Goal: Transaction & Acquisition: Purchase product/service

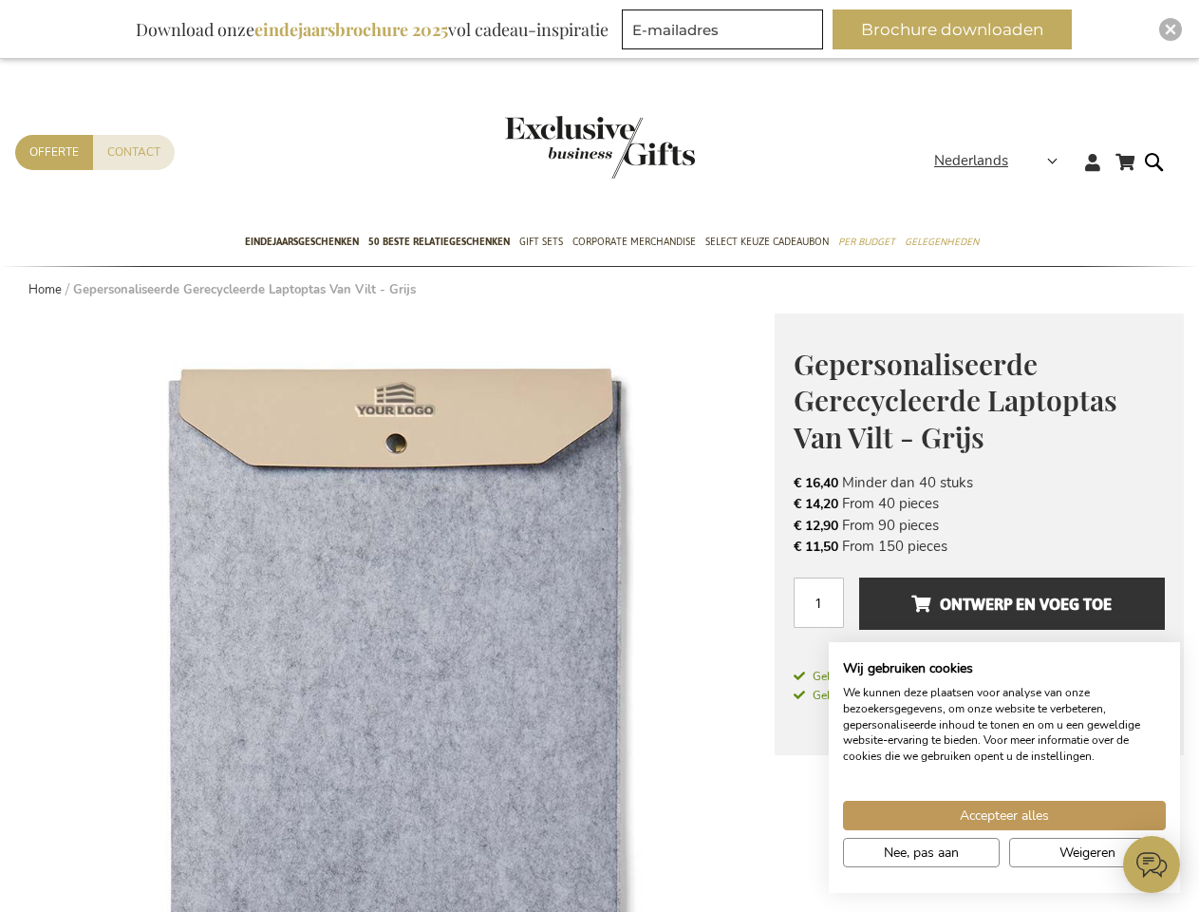
click at [1002, 160] on span "Nederlands" at bounding box center [971, 161] width 74 height 22
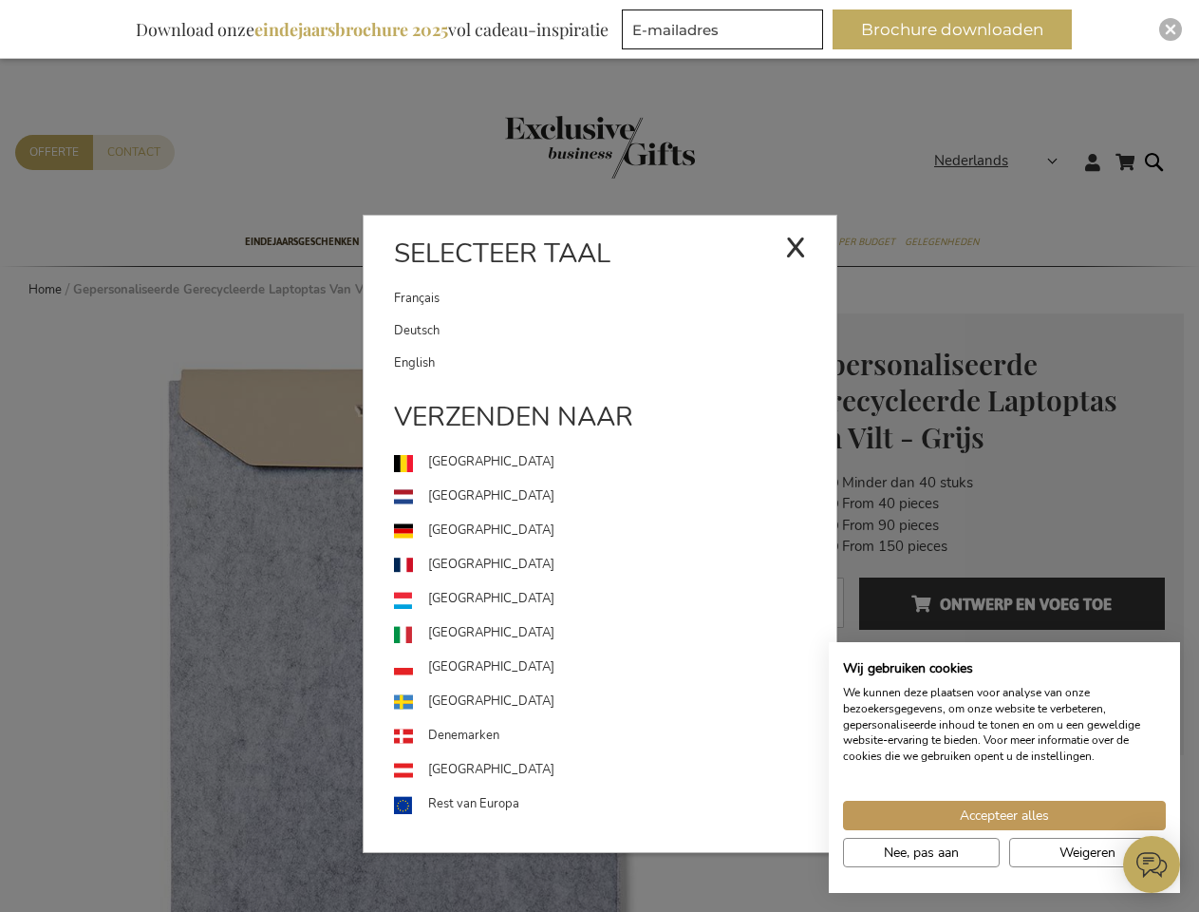
click at [395, 612] on link "[GEOGRAPHIC_DATA]" at bounding box center [615, 599] width 443 height 34
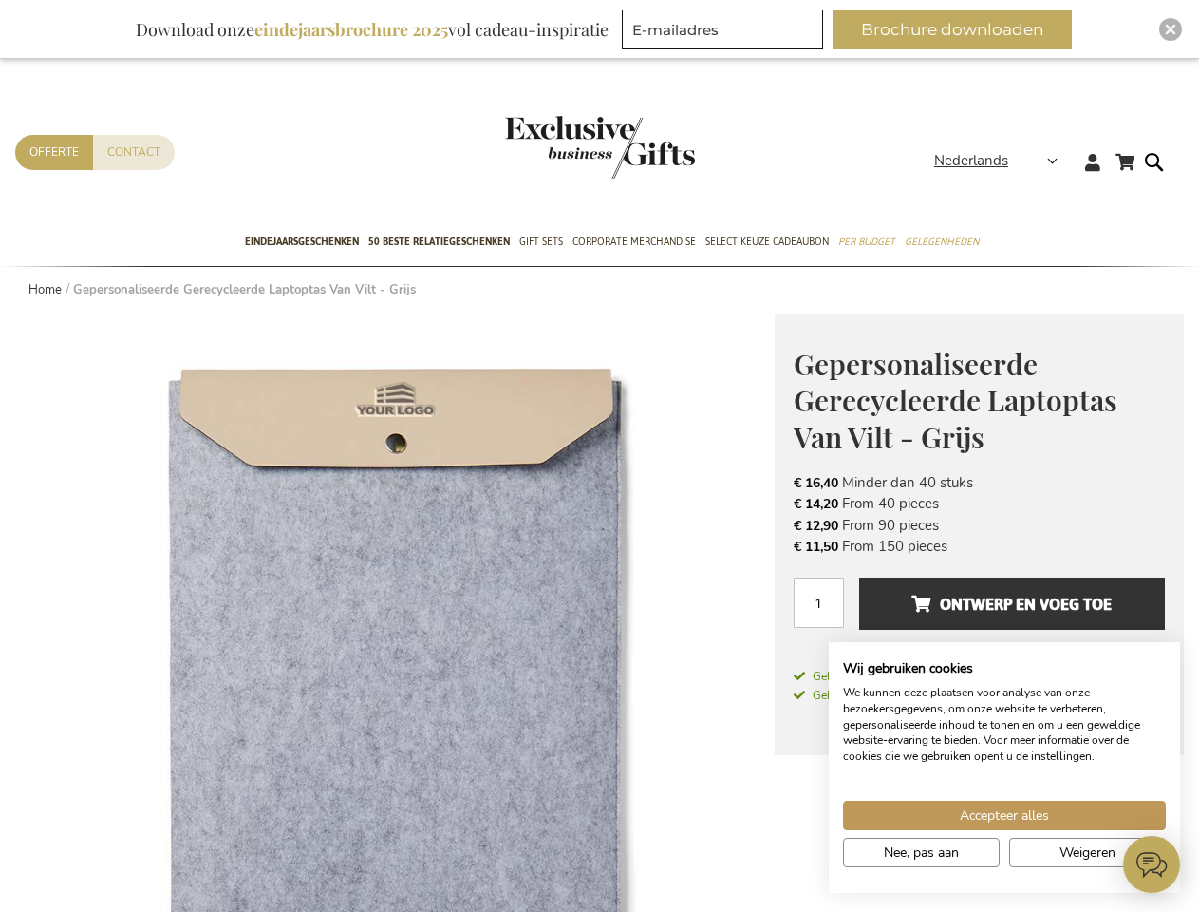
click at [979, 612] on span "Ontwerp en voeg toe" at bounding box center [1012, 604] width 200 height 30
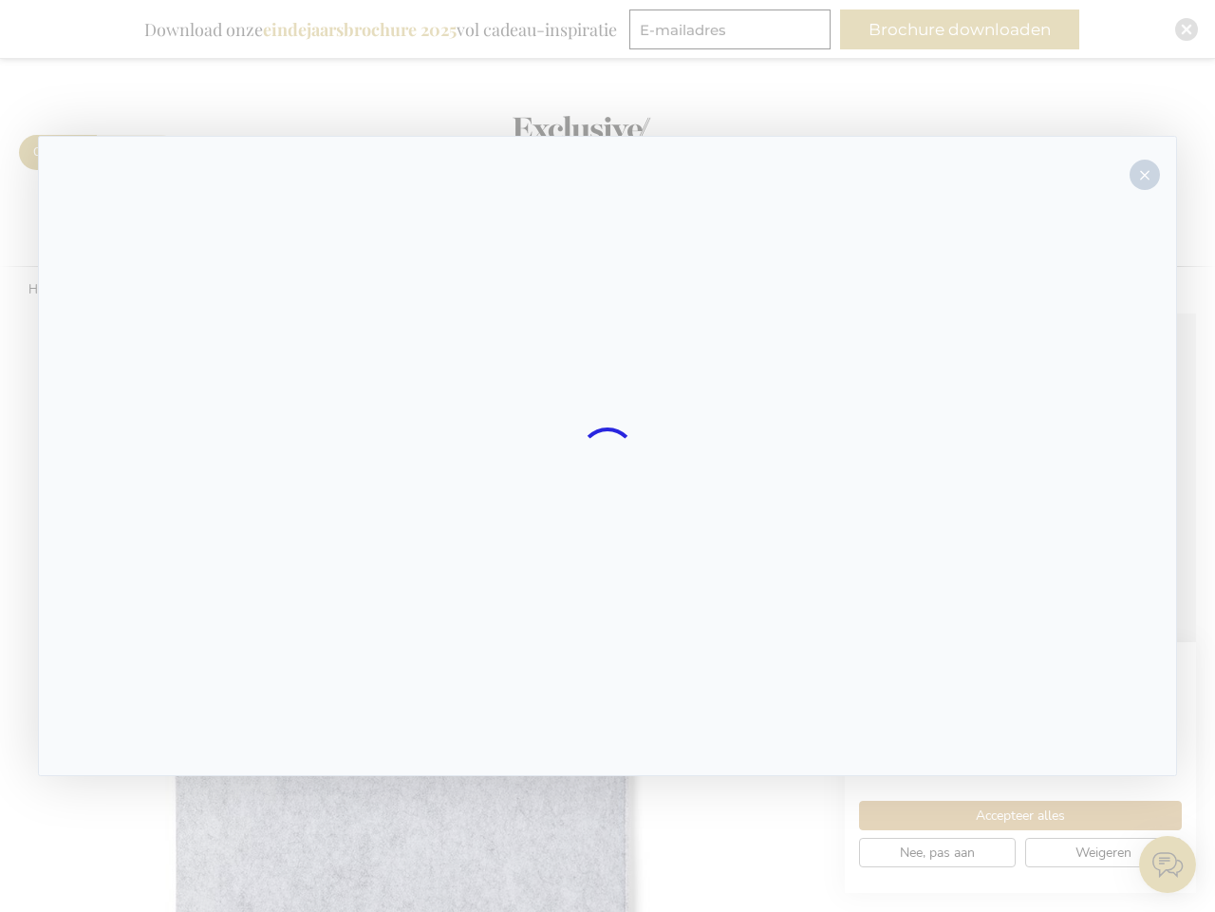
click at [1012, 603] on div at bounding box center [608, 456] width 1140 height 640
click at [960, 29] on div at bounding box center [607, 456] width 1215 height 912
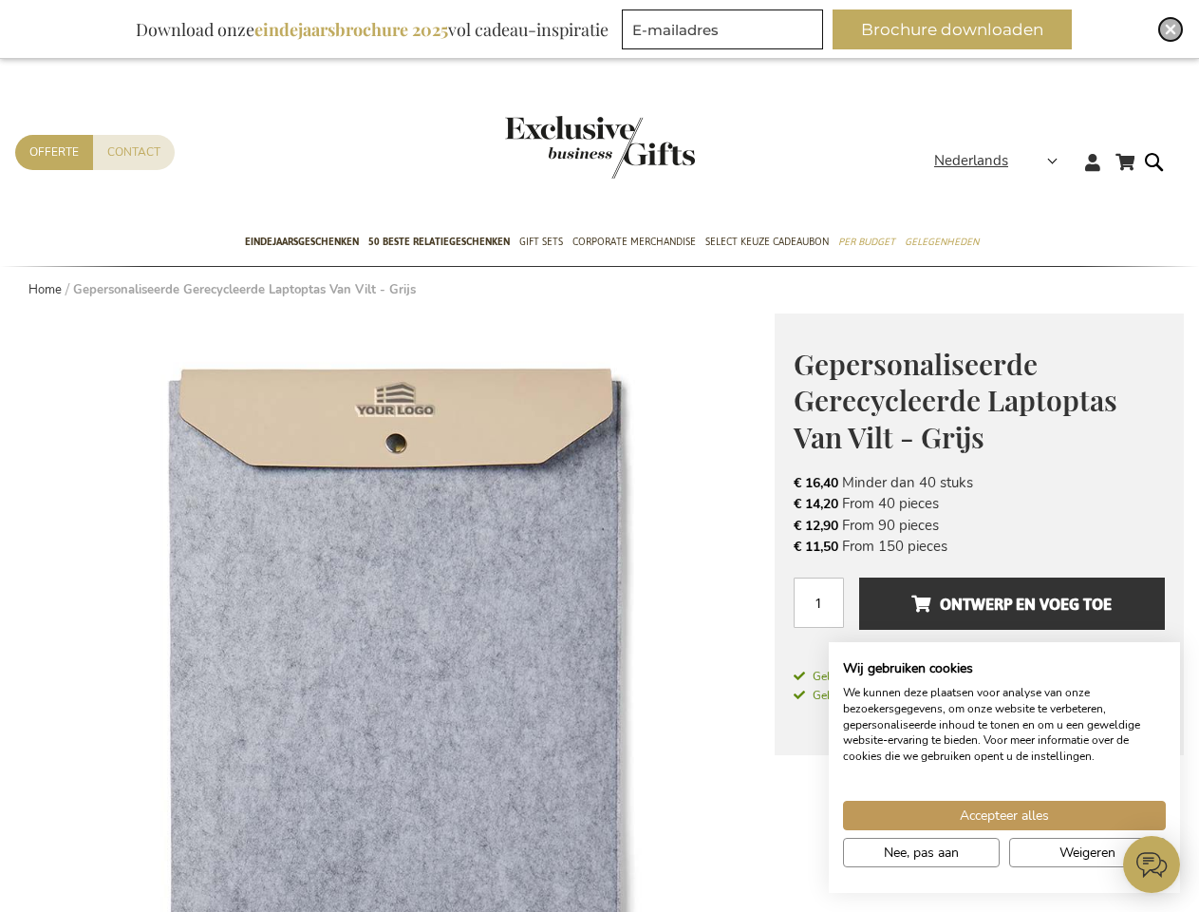
click at [1171, 29] on img "Close" at bounding box center [1170, 29] width 11 height 11
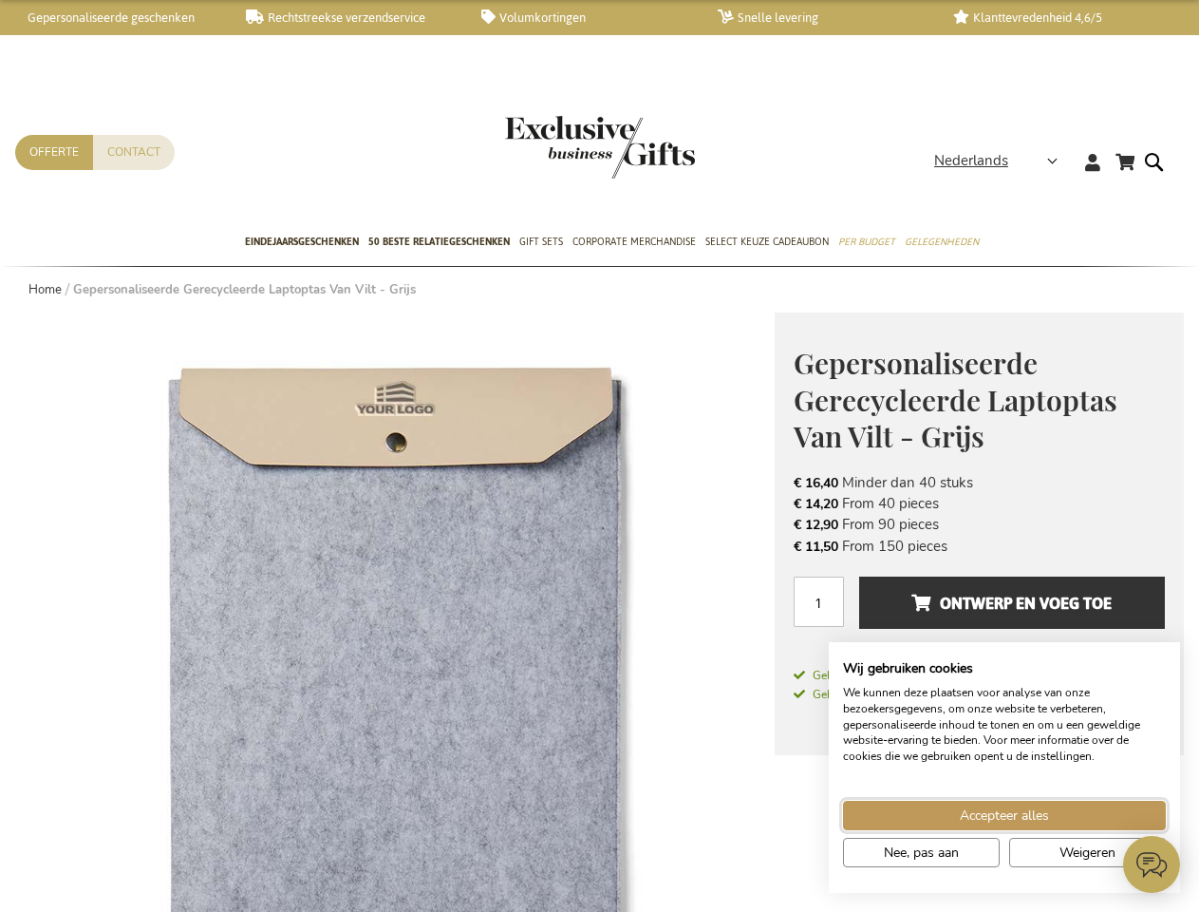
click at [1005, 815] on span "Accepteer alles" at bounding box center [1004, 815] width 89 height 20
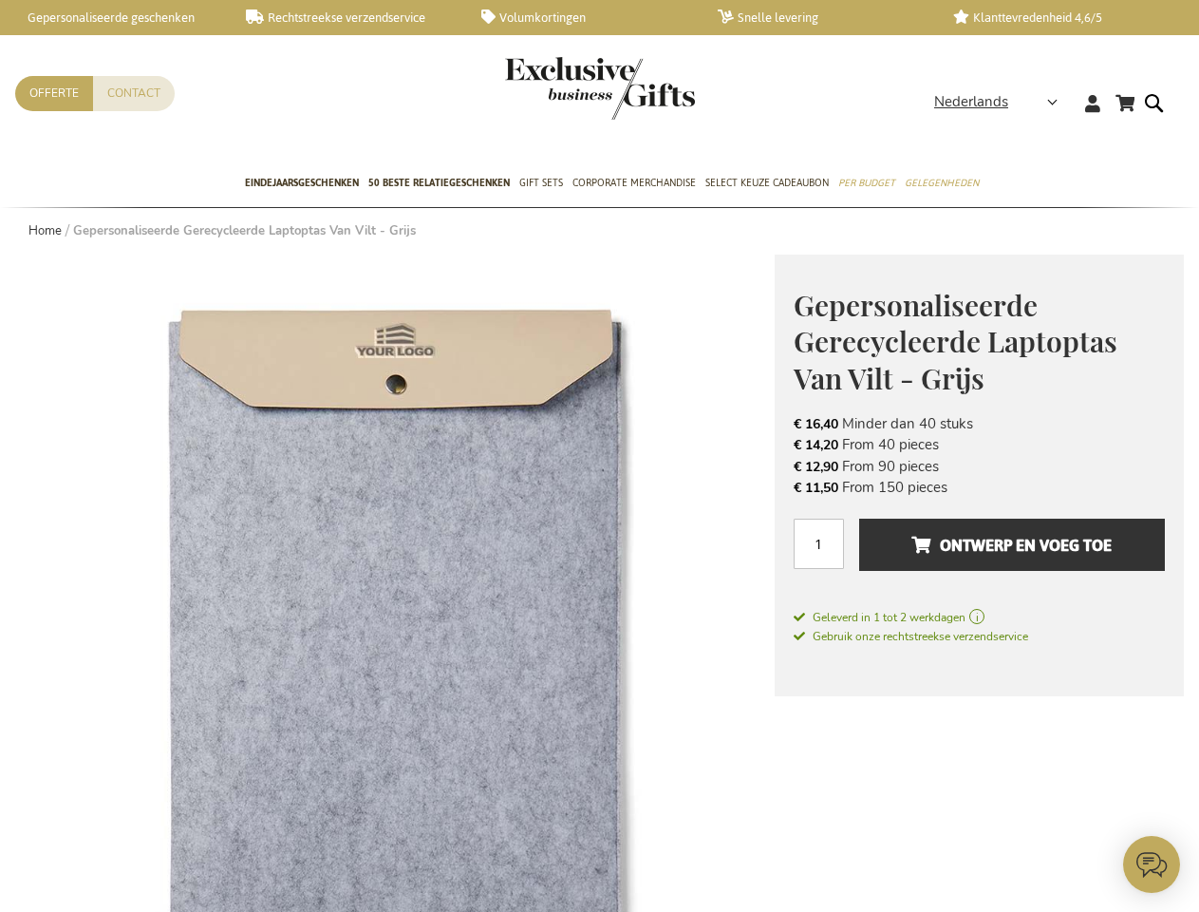
click at [1152, 864] on icon at bounding box center [1151, 864] width 57 height 57
